Goal: Entertainment & Leisure: Consume media (video, audio)

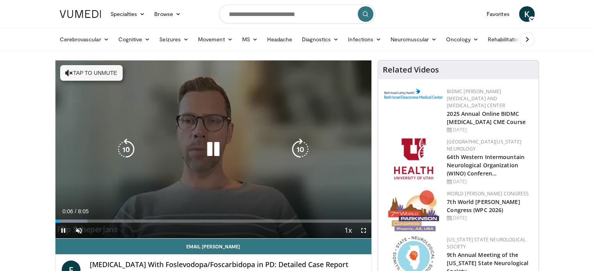
click at [85, 75] on button "Tap to unmute" at bounding box center [91, 73] width 62 height 16
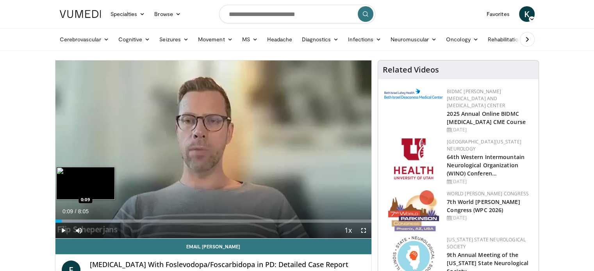
click at [61, 222] on div "Loaded : 20.43% 0:09 0:09" at bounding box center [213, 221] width 316 height 3
click at [57, 219] on div "Loaded : 20.43% 0:11 0:02" at bounding box center [213, 218] width 316 height 7
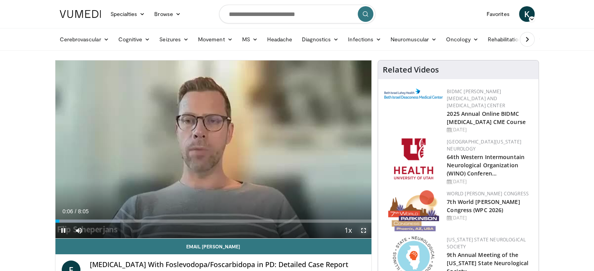
click at [360, 230] on span "Video Player" at bounding box center [363, 231] width 16 height 16
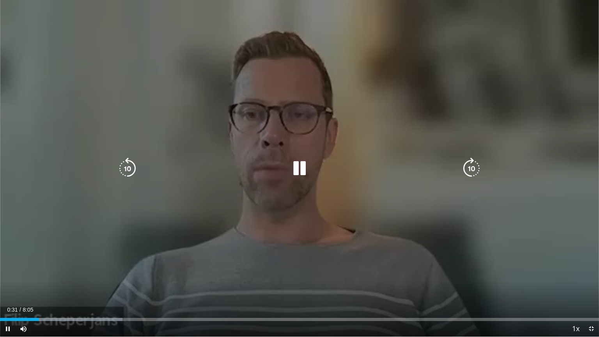
click at [303, 166] on icon "Video Player" at bounding box center [300, 169] width 22 height 22
click at [130, 170] on icon "Video Player" at bounding box center [128, 169] width 22 height 22
click at [128, 173] on icon "Video Player" at bounding box center [128, 169] width 22 height 22
click at [128, 170] on icon "Video Player" at bounding box center [128, 169] width 22 height 22
click at [131, 173] on icon "Video Player" at bounding box center [128, 169] width 22 height 22
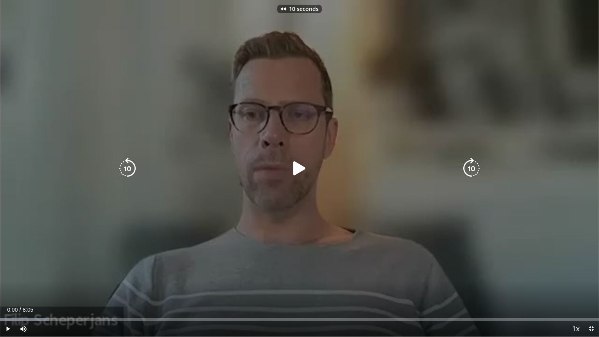
click at [131, 173] on icon "Video Player" at bounding box center [128, 169] width 22 height 22
click at [299, 169] on icon "Video Player" at bounding box center [300, 169] width 22 height 22
click at [298, 167] on icon "Video Player" at bounding box center [300, 169] width 22 height 22
click at [293, 171] on icon "Video Player" at bounding box center [300, 169] width 22 height 22
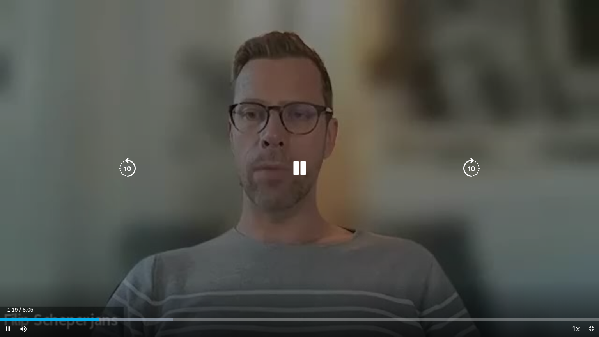
click at [169, 190] on div "10 seconds Tap to unmute" at bounding box center [299, 168] width 599 height 337
click at [300, 172] on icon "Video Player" at bounding box center [300, 169] width 22 height 22
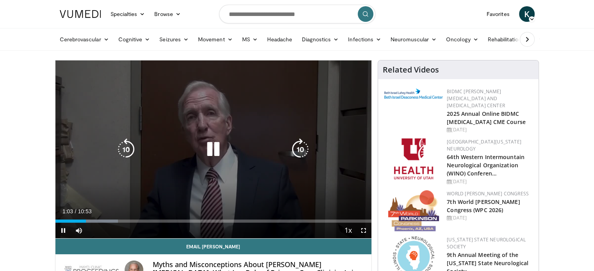
click at [210, 149] on icon "Video Player" at bounding box center [213, 150] width 22 height 22
